Goal: Find specific page/section

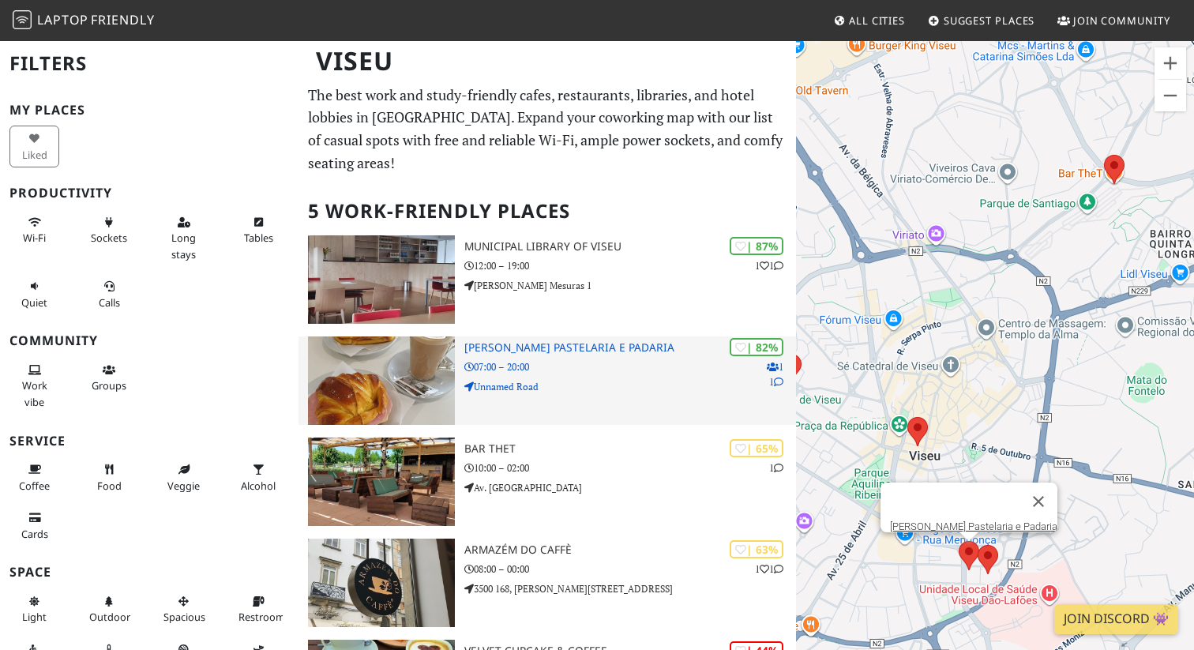
click at [603, 341] on h3 "[PERSON_NAME] Pastelaria e Padaria" at bounding box center [630, 347] width 332 height 13
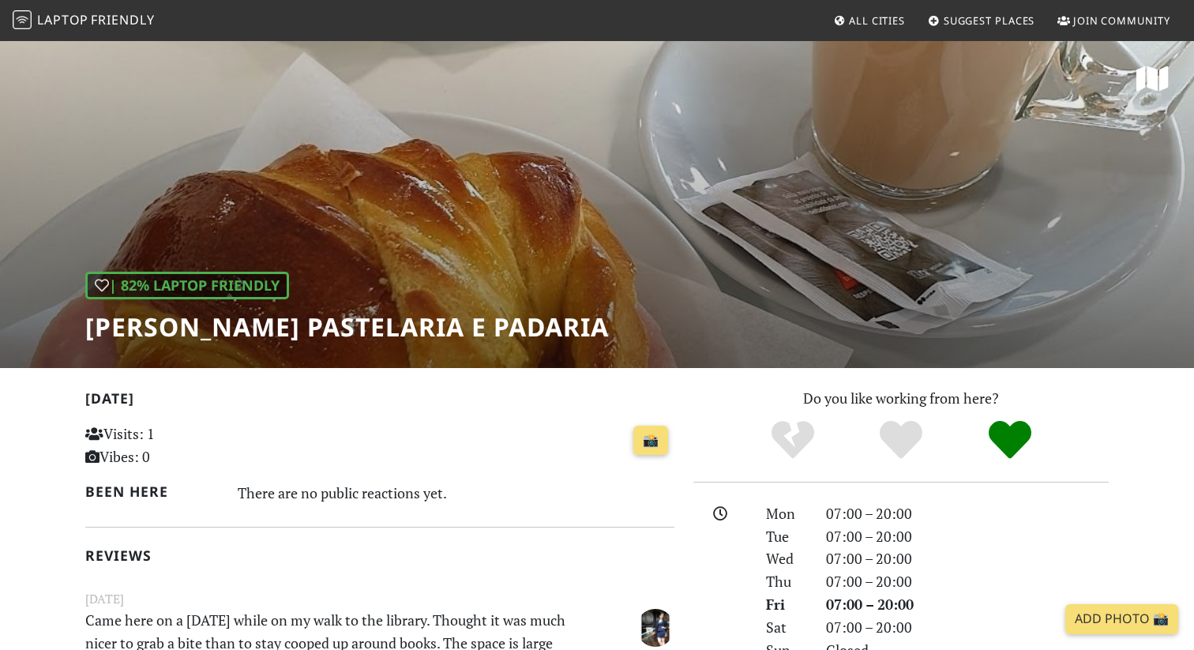
click at [467, 328] on h1 "[PERSON_NAME] Pastelaria e Padaria" at bounding box center [347, 327] width 524 height 30
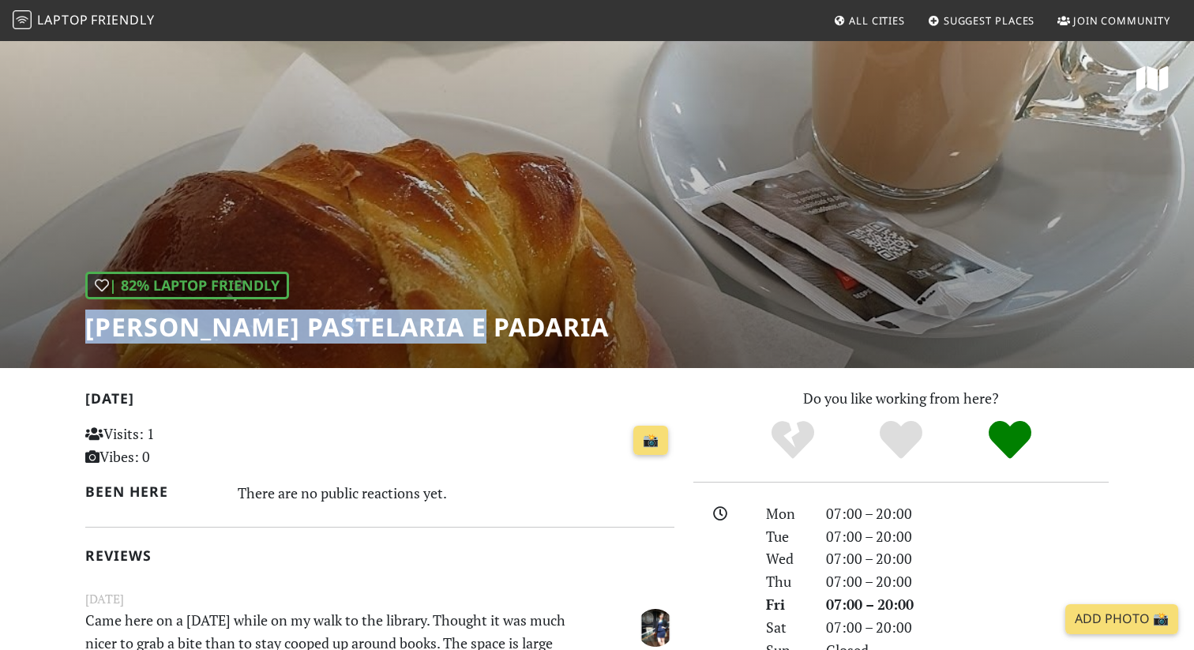
drag, startPoint x: 470, startPoint y: 328, endPoint x: 84, endPoint y: 328, distance: 386.3
click at [83, 328] on div "| 82% Laptop Friendly [PERSON_NAME] Pastelaria e [GEOGRAPHIC_DATA]" at bounding box center [597, 203] width 1194 height 329
copy h1 "[PERSON_NAME] Pastelaria e Padaria"
